Goal: Information Seeking & Learning: Learn about a topic

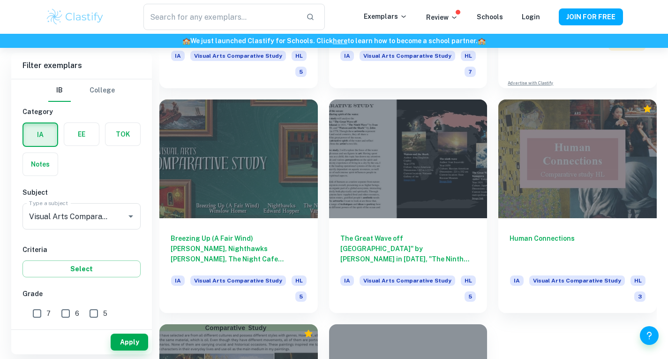
scroll to position [3091, 0]
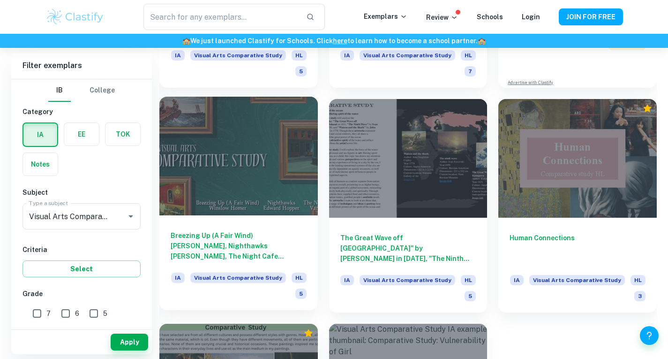
click at [207, 187] on div at bounding box center [238, 156] width 158 height 119
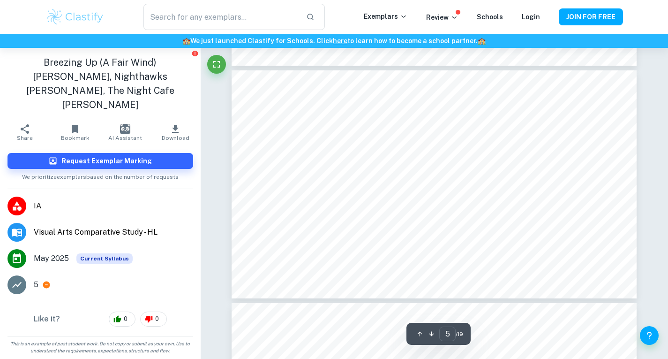
scroll to position [1057, 0]
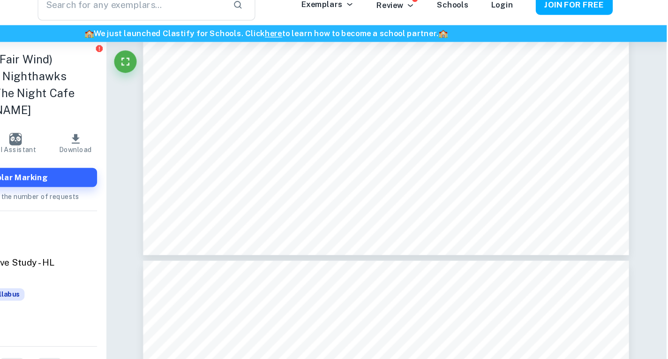
scroll to position [2282, 0]
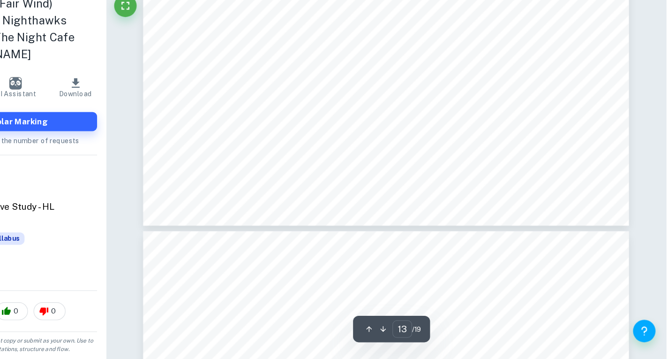
type input "14"
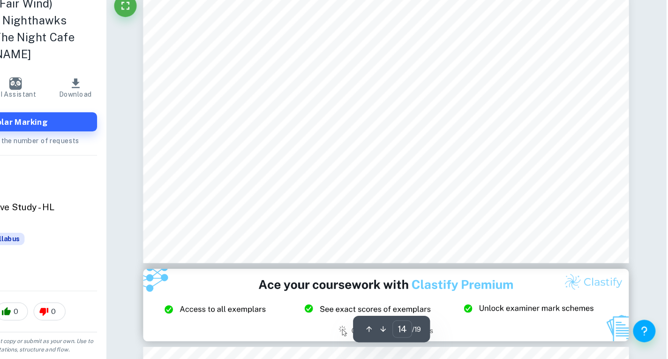
scroll to position [3225, 0]
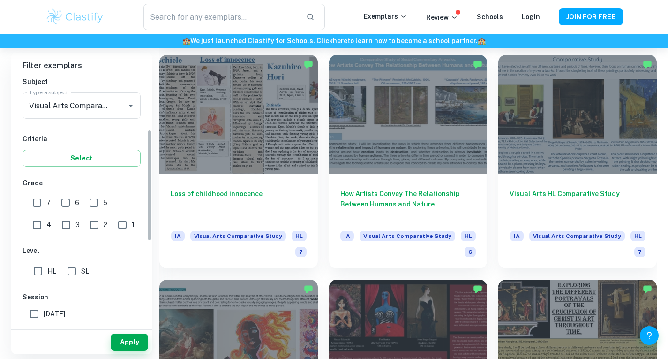
scroll to position [111, 0]
click at [72, 267] on input "SL" at bounding box center [71, 270] width 19 height 19
checkbox input "true"
click at [124, 339] on button "Apply" at bounding box center [129, 341] width 37 height 17
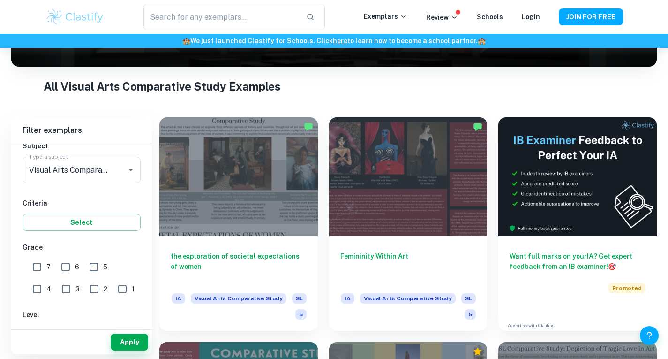
scroll to position [184, 0]
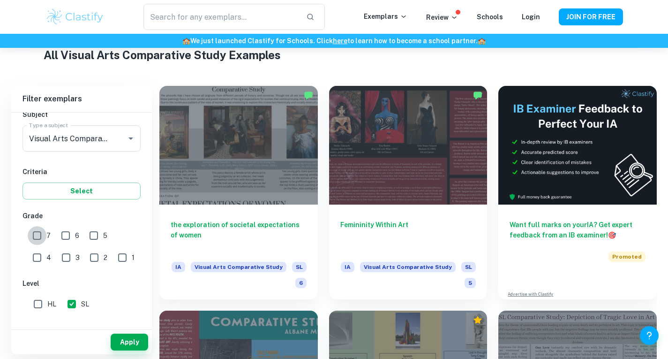
click at [42, 237] on input "7" at bounding box center [37, 235] width 19 height 19
checkbox input "true"
click at [128, 348] on button "Apply" at bounding box center [129, 341] width 37 height 17
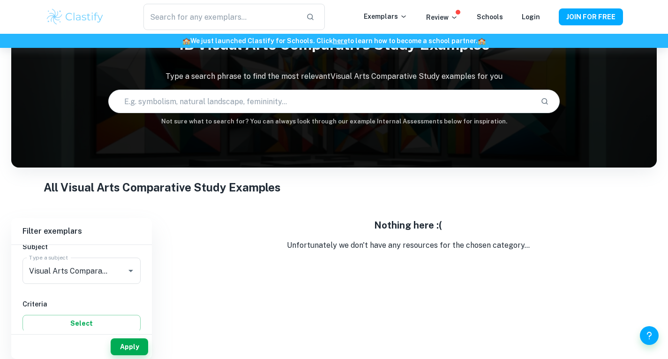
scroll to position [52, 0]
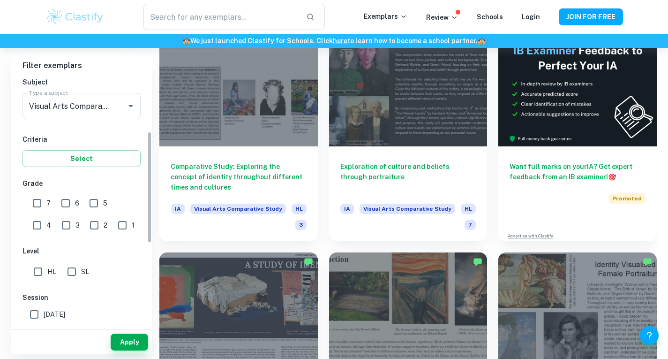
scroll to position [118, 0]
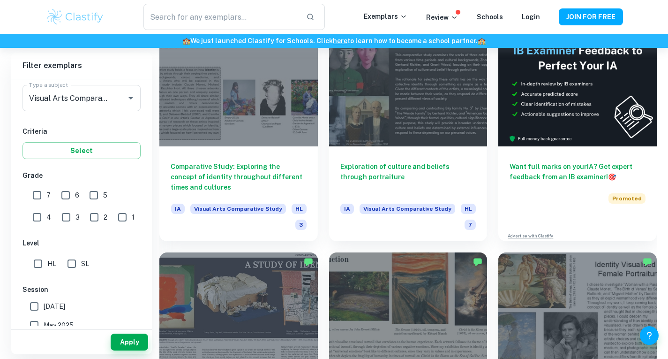
click at [72, 263] on input "SL" at bounding box center [71, 263] width 19 height 19
checkbox input "true"
click at [126, 340] on button "Apply" at bounding box center [129, 341] width 37 height 17
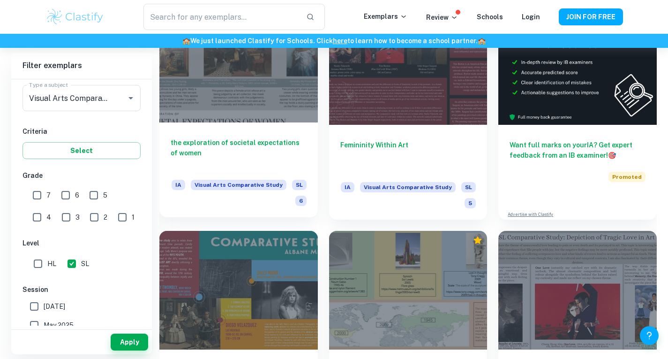
scroll to position [257, 0]
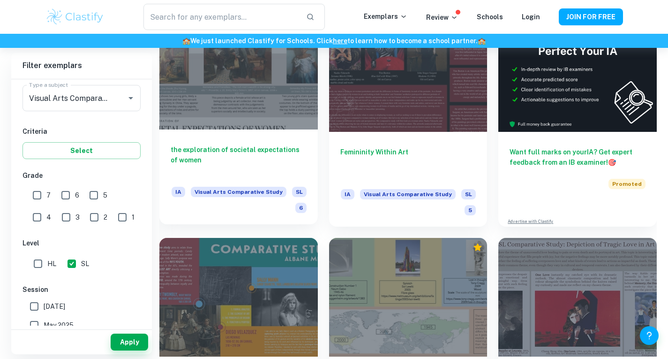
click at [239, 134] on div "the exploration of societal expectations of women IA Visual Arts Comparative St…" at bounding box center [238, 176] width 158 height 95
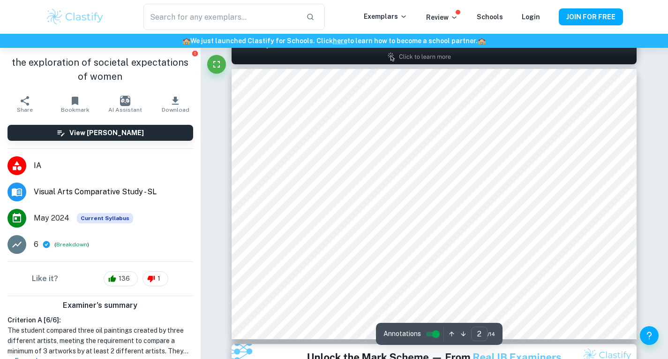
scroll to position [329, 0]
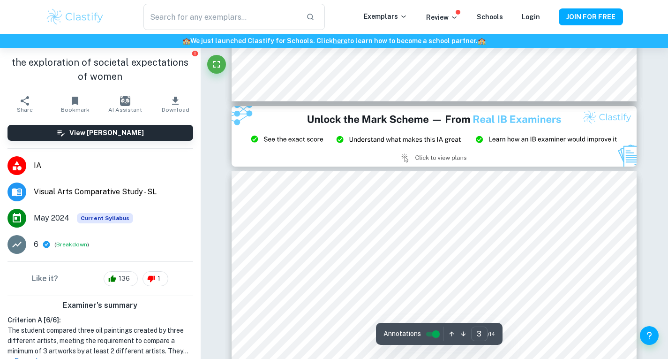
type input "2"
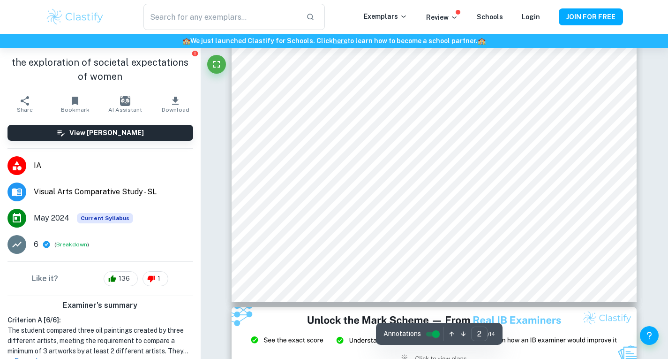
scroll to position [366, 0]
